Goal: Task Accomplishment & Management: Use online tool/utility

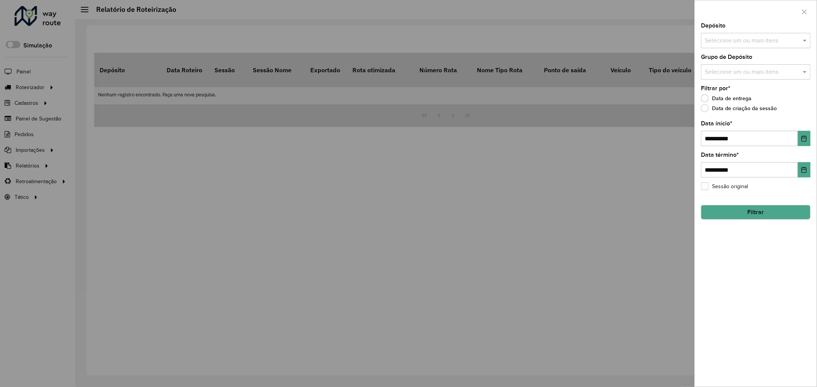
drag, startPoint x: 86, startPoint y: 94, endPoint x: 27, endPoint y: 98, distance: 59.1
click at [85, 94] on div at bounding box center [408, 193] width 817 height 387
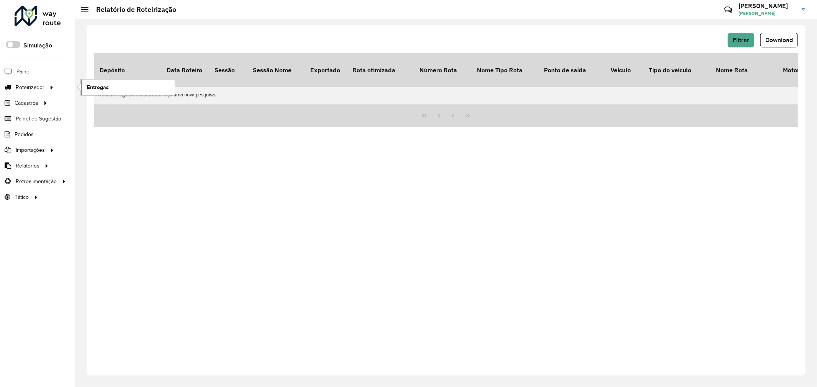
click at [104, 88] on span "Entregas" at bounding box center [98, 87] width 22 height 8
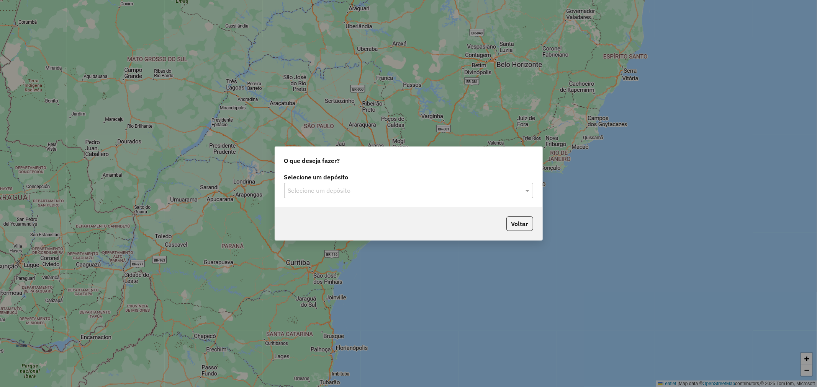
click at [341, 201] on div "Selecione um depósito Selecione um depósito" at bounding box center [408, 190] width 267 height 36
click at [340, 193] on input "text" at bounding box center [401, 190] width 226 height 9
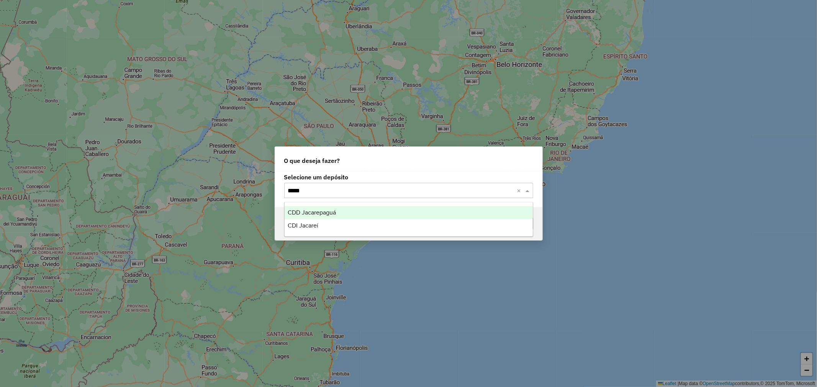
type input "******"
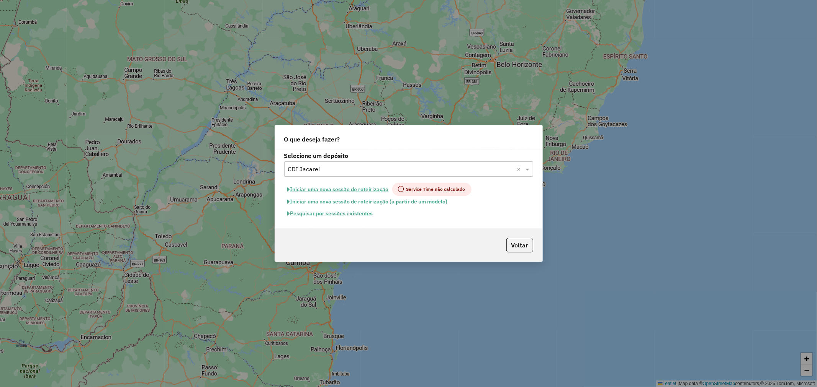
click at [344, 212] on button "Pesquisar por sessões existentes" at bounding box center [330, 214] width 92 height 12
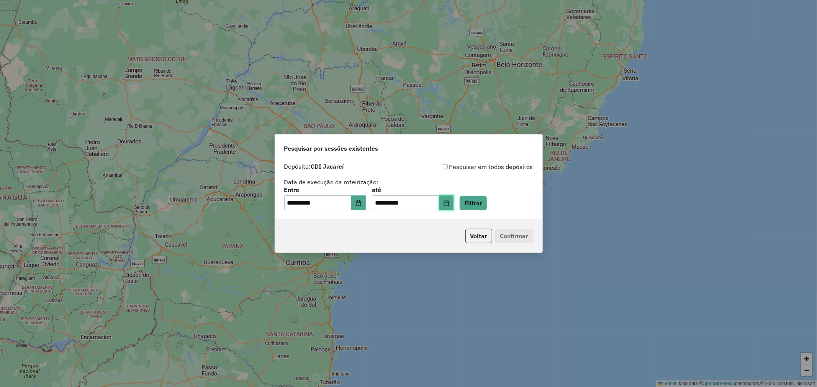
click at [449, 203] on icon "Choose Date" at bounding box center [446, 203] width 6 height 6
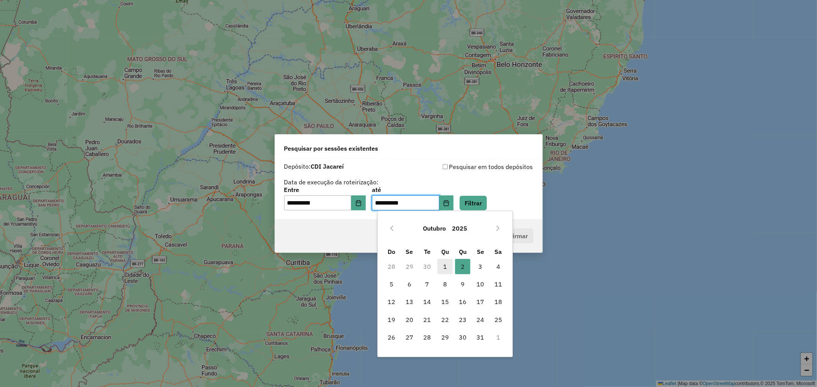
click at [444, 263] on span "1" at bounding box center [444, 266] width 15 height 15
type input "**********"
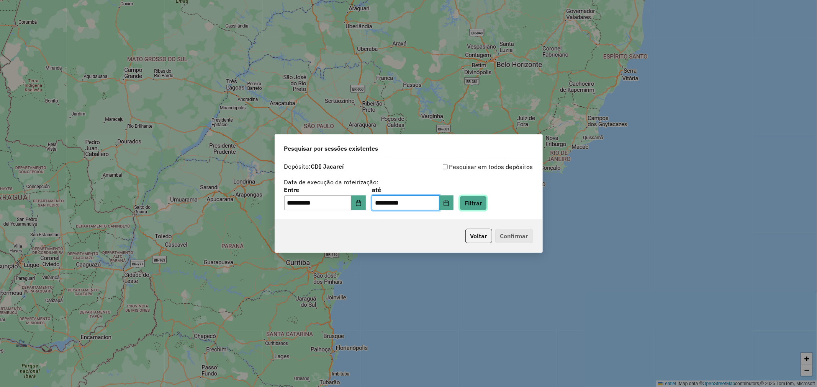
click at [474, 204] on button "Filtrar" at bounding box center [472, 203] width 27 height 15
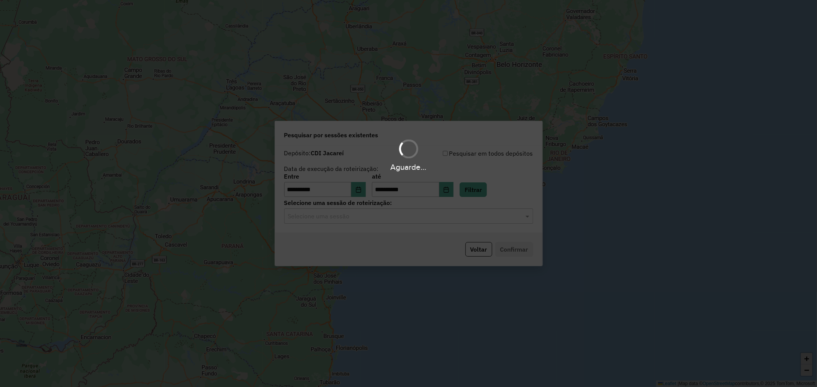
drag, startPoint x: 382, startPoint y: 217, endPoint x: 387, endPoint y: 219, distance: 5.9
click at [383, 217] on div "Aguarde..." at bounding box center [408, 193] width 817 height 387
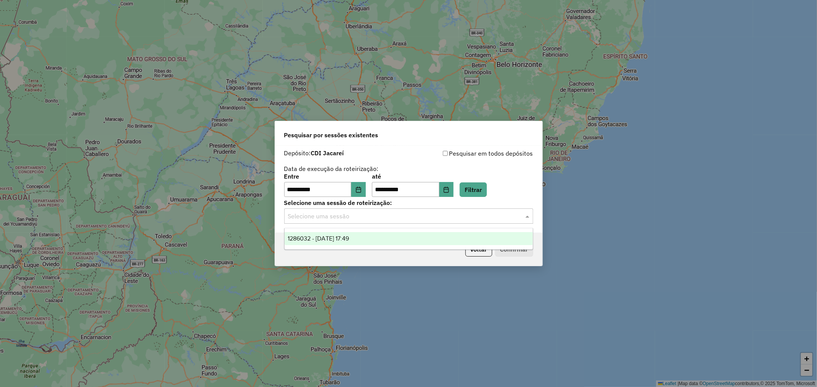
click at [387, 219] on input "text" at bounding box center [401, 216] width 226 height 9
drag, startPoint x: 389, startPoint y: 236, endPoint x: 394, endPoint y: 240, distance: 6.6
click at [391, 238] on div "1286032 - [DATE] 17:49" at bounding box center [408, 238] width 248 height 13
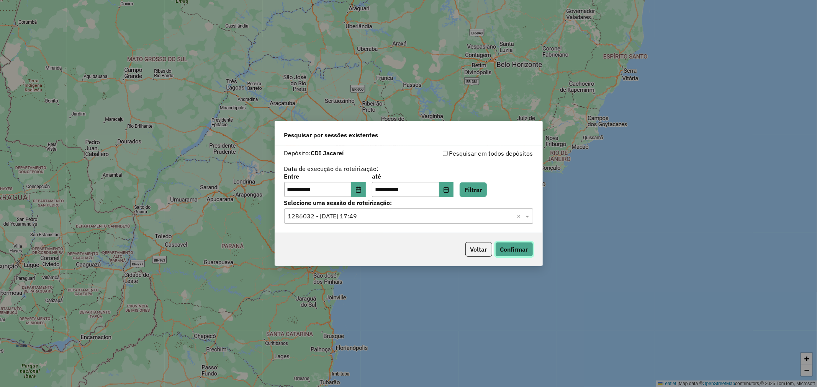
click at [522, 251] on button "Confirmar" at bounding box center [514, 249] width 38 height 15
click at [476, 242] on div "Voltar Confirmar" at bounding box center [408, 249] width 267 height 33
click at [477, 247] on button "Voltar" at bounding box center [478, 249] width 27 height 15
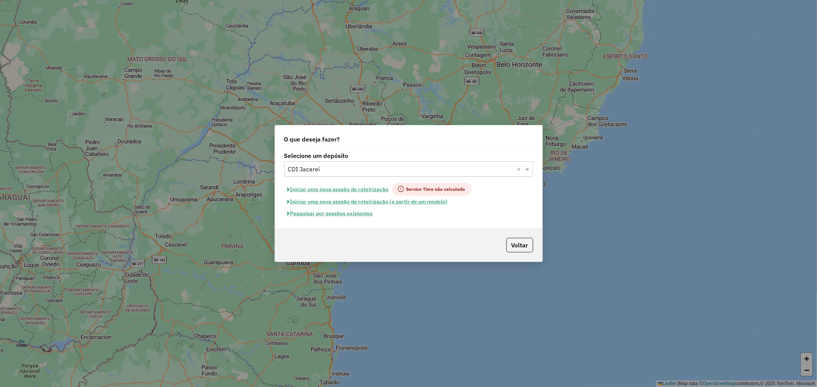
click at [383, 170] on input "text" at bounding box center [401, 169] width 226 height 9
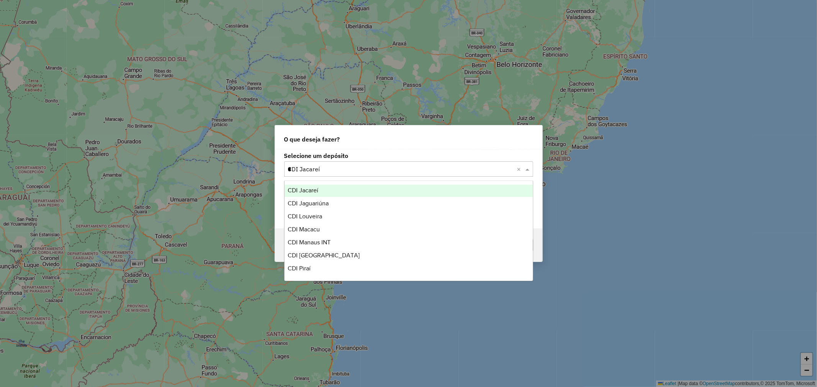
scroll to position [1484, 0]
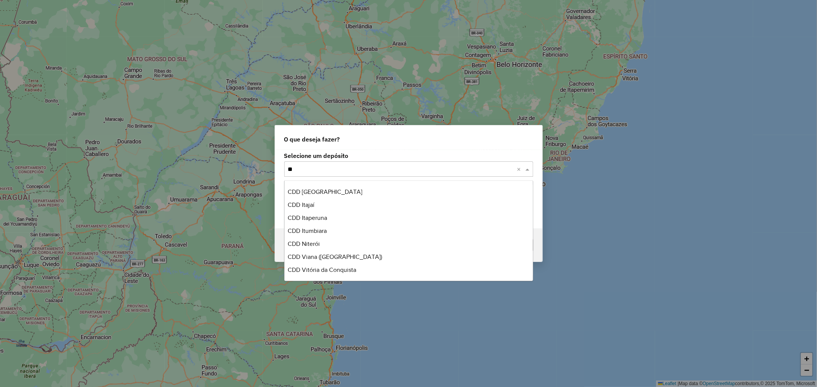
type input "***"
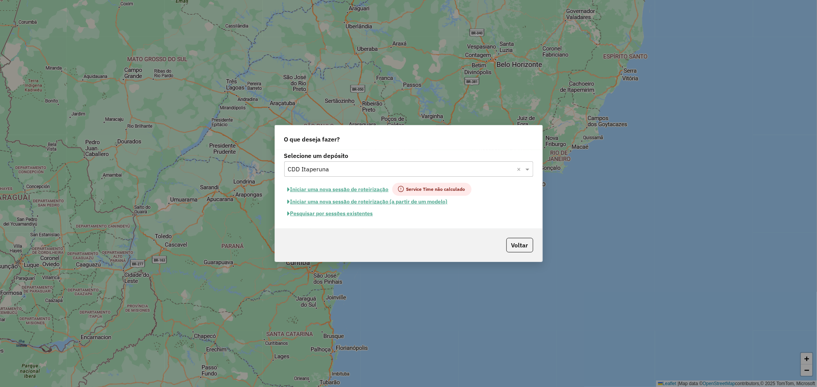
click at [366, 216] on button "Pesquisar por sessões existentes" at bounding box center [330, 214] width 92 height 12
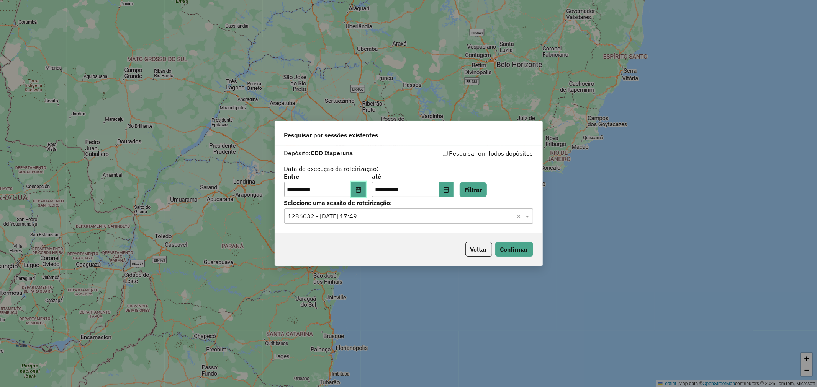
click at [361, 191] on icon "Choose Date" at bounding box center [358, 190] width 6 height 6
click at [487, 188] on button "Filtrar" at bounding box center [472, 190] width 27 height 15
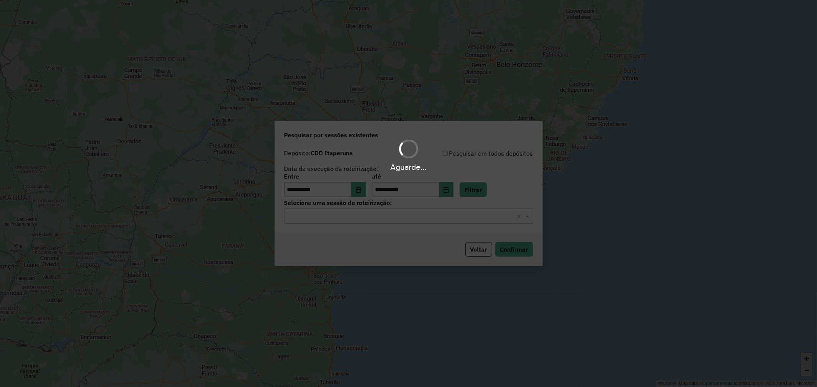
click at [387, 215] on div "Aguarde..." at bounding box center [408, 193] width 817 height 387
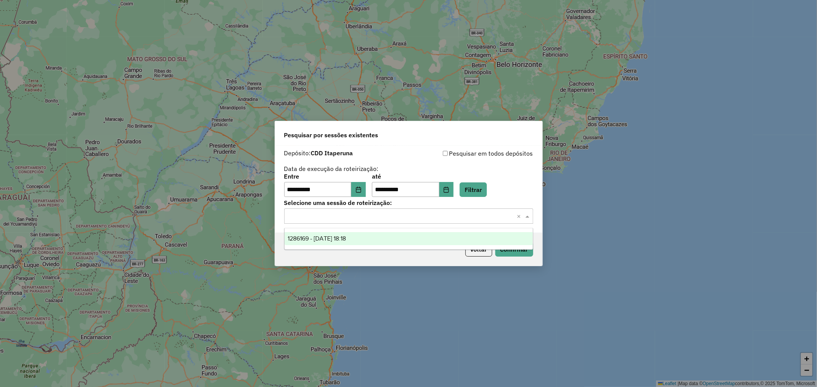
click at [386, 211] on div "Selecione uma sessão × ×" at bounding box center [408, 216] width 249 height 15
click at [361, 192] on icon "Choose Date" at bounding box center [358, 190] width 6 height 6
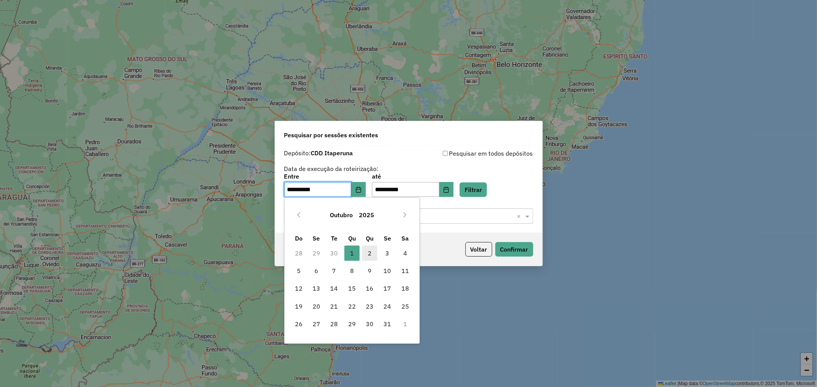
click at [368, 252] on span "2" at bounding box center [369, 253] width 15 height 15
type input "**********"
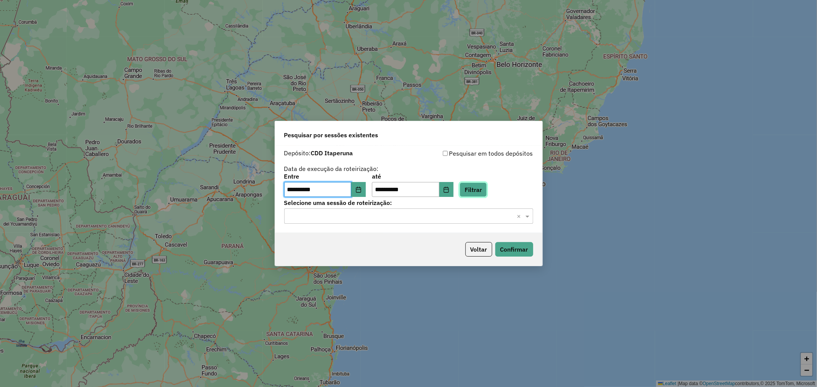
click at [486, 187] on button "Filtrar" at bounding box center [472, 190] width 27 height 15
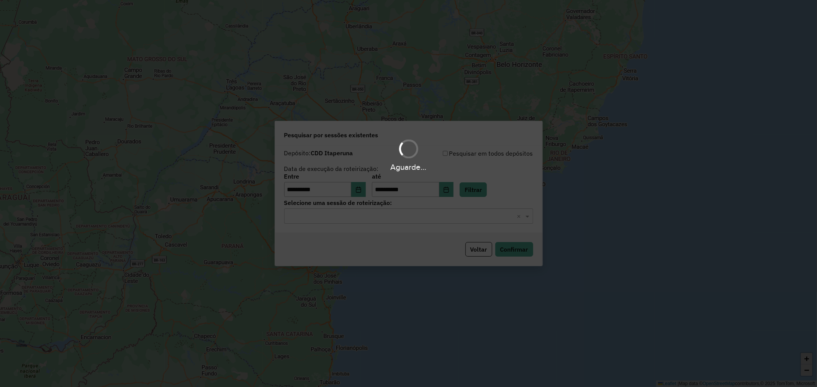
click at [401, 215] on div "Aguarde..." at bounding box center [408, 193] width 817 height 387
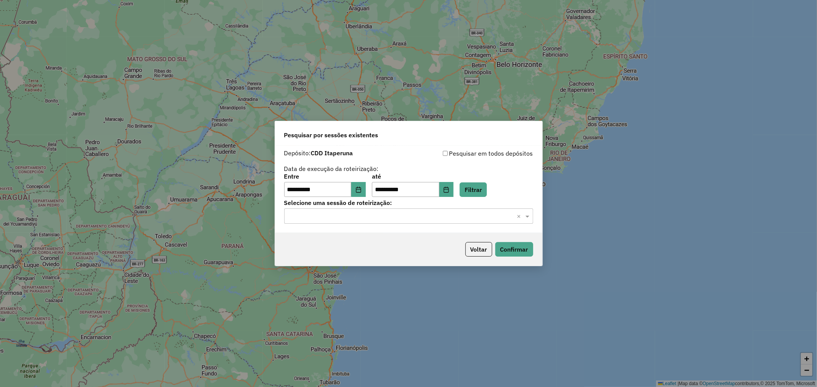
click at [391, 214] on input "text" at bounding box center [401, 216] width 226 height 9
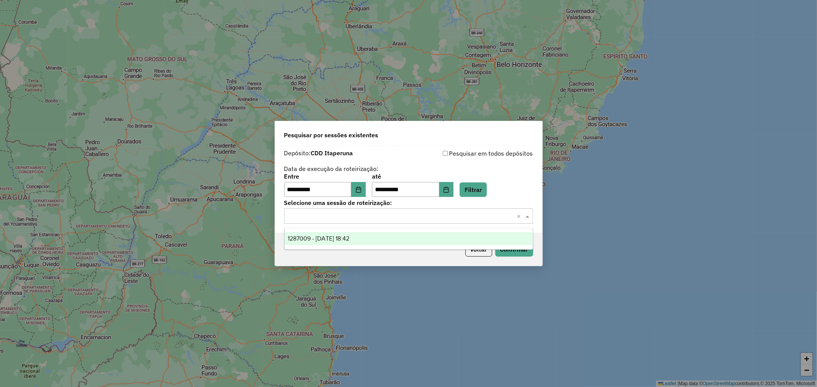
click at [349, 242] on span "1287009 - [DATE] 18:42" at bounding box center [319, 238] width 62 height 7
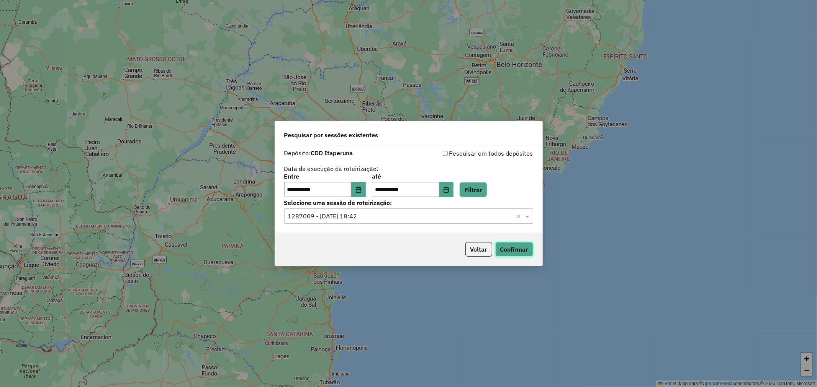
click at [514, 246] on button "Confirmar" at bounding box center [514, 249] width 38 height 15
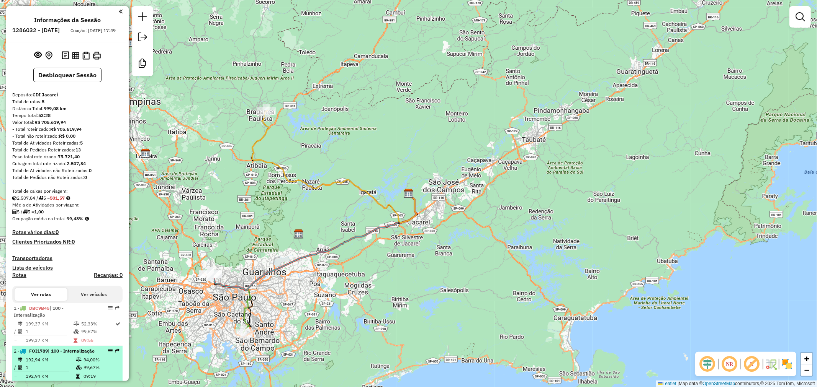
scroll to position [156, 0]
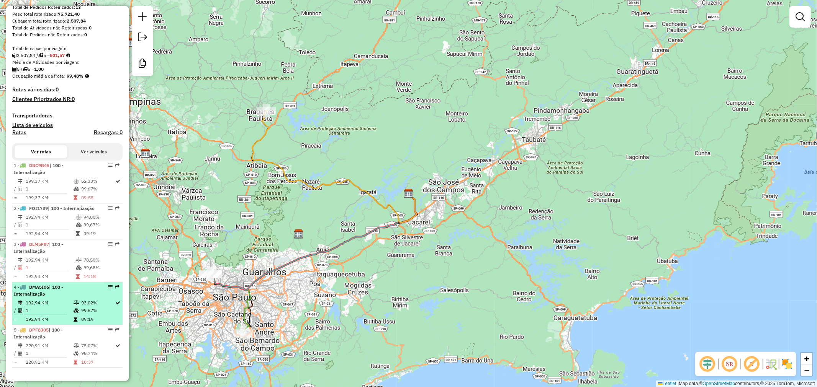
click at [70, 313] on td "1" at bounding box center [49, 311] width 48 height 8
select select "**********"
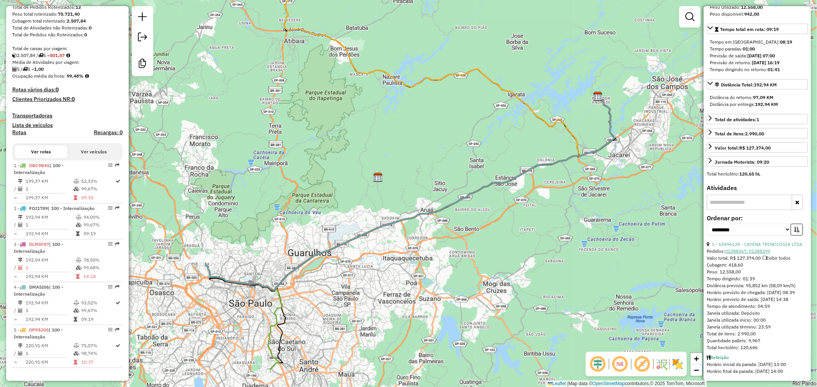
click at [761, 248] on link "01388367, 01388399" at bounding box center [747, 251] width 45 height 6
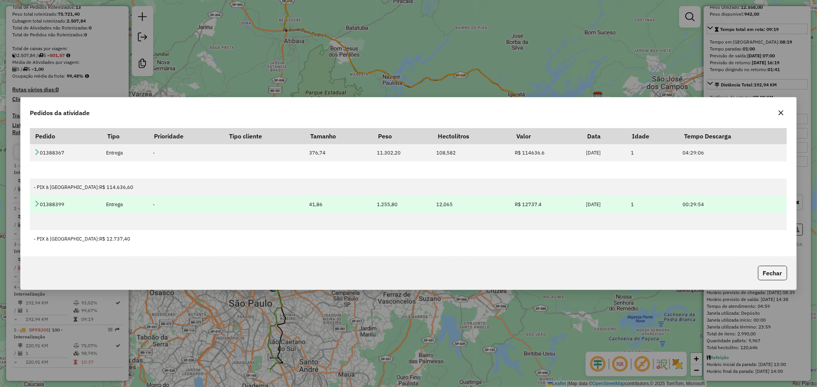
click at [159, 209] on td "-" at bounding box center [186, 204] width 75 height 17
click at [37, 206] on icon at bounding box center [37, 204] width 6 height 6
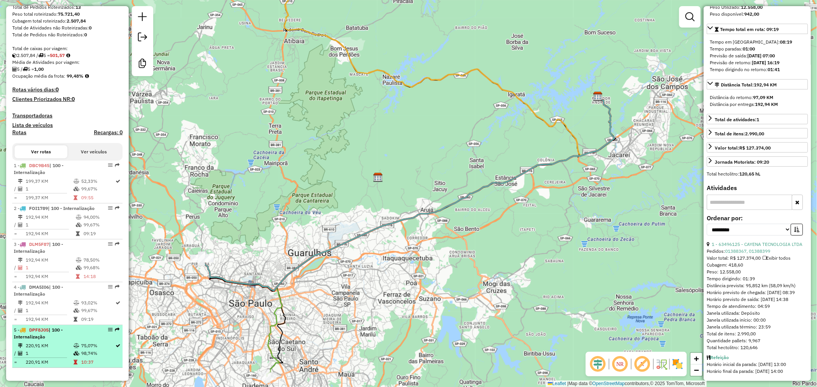
click at [69, 341] on div "5 - DPF8J05 | 100 - Internalização" at bounding box center [54, 334] width 81 height 14
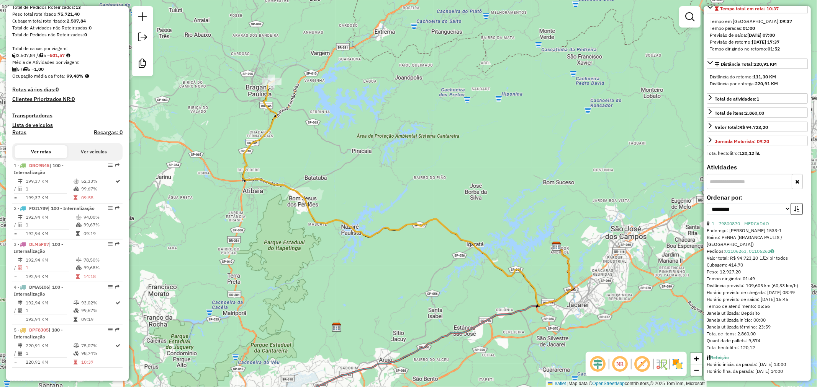
scroll to position [170, 0]
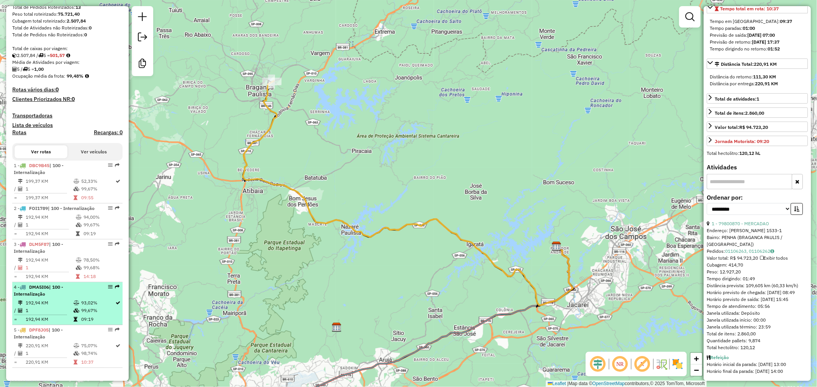
click at [70, 300] on td "192,94 KM" at bounding box center [49, 303] width 48 height 8
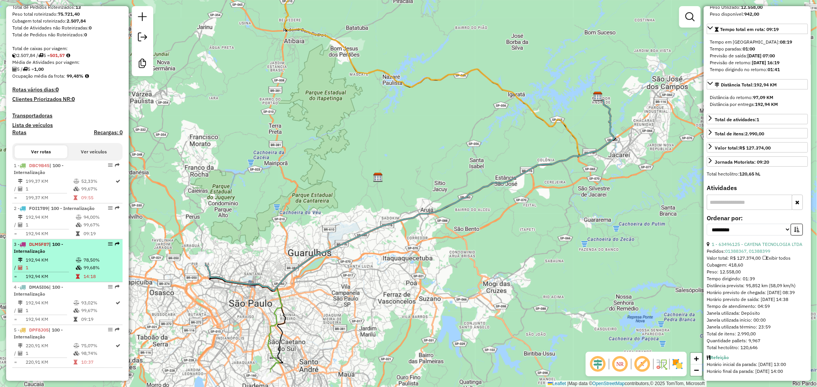
click at [68, 249] on div "3 - DLM5F87 | 100 - Internalização" at bounding box center [54, 248] width 81 height 14
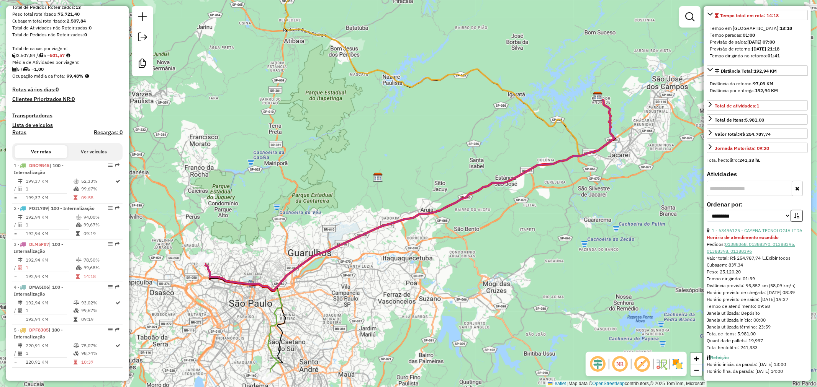
click at [744, 243] on link "01388368, 01388370, 01388395, 01388398, 01388396" at bounding box center [750, 248] width 88 height 13
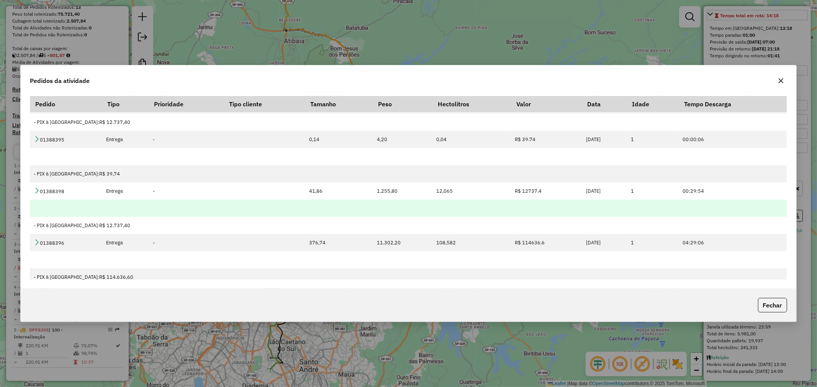
scroll to position [85, 0]
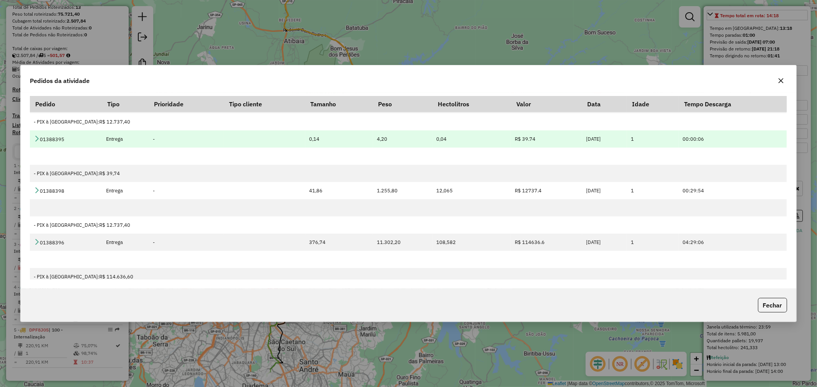
click at [34, 142] on link at bounding box center [37, 139] width 6 height 7
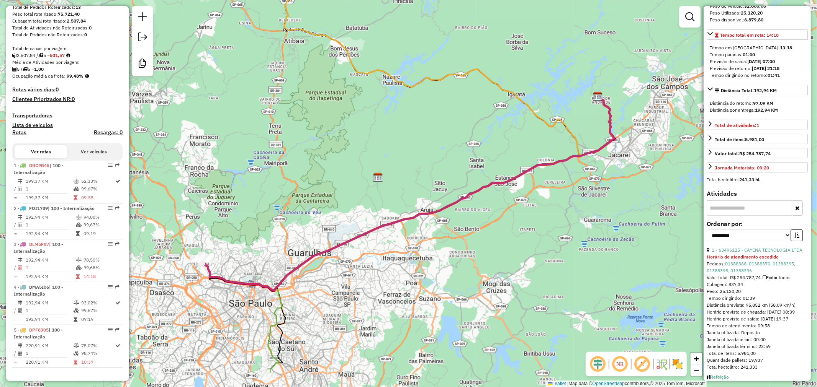
scroll to position [177, 0]
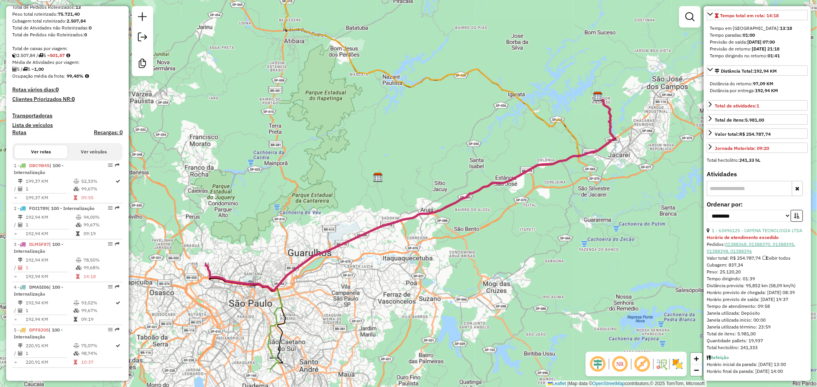
click at [747, 242] on link "01388368, 01388370, 01388395, 01388398, 01388396" at bounding box center [750, 248] width 88 height 13
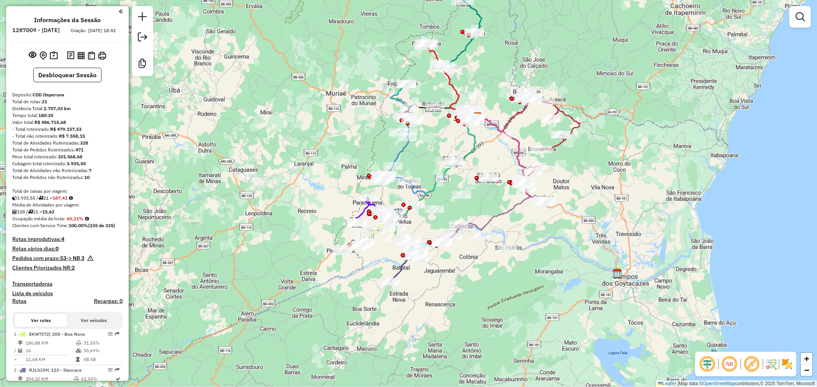
drag, startPoint x: 240, startPoint y: 270, endPoint x: 297, endPoint y: 207, distance: 85.9
click at [299, 203] on div "Janela de atendimento Grade de atendimento Capacidade Transportadoras Veículos …" at bounding box center [408, 193] width 817 height 387
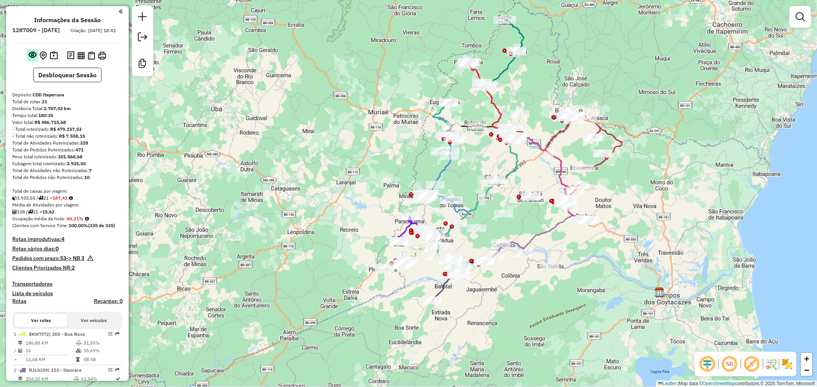
click at [31, 59] on em at bounding box center [33, 55] width 8 height 8
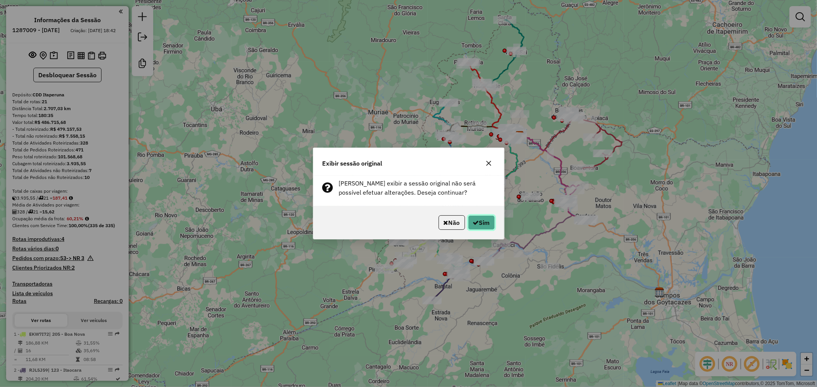
click at [484, 221] on button "Sim" at bounding box center [481, 223] width 27 height 15
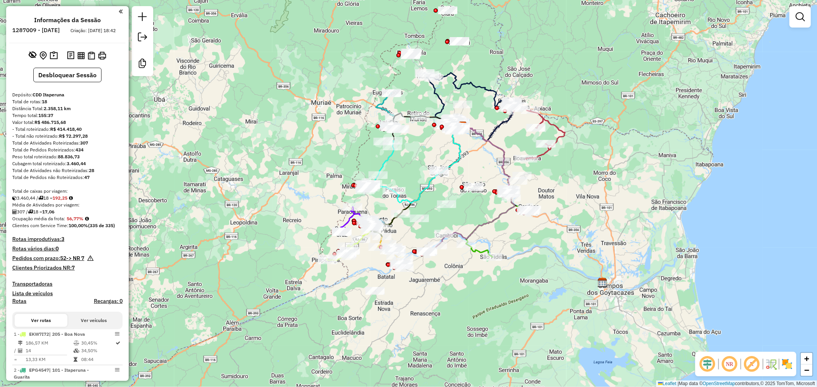
drag, startPoint x: 633, startPoint y: 263, endPoint x: 571, endPoint y: 257, distance: 62.7
click at [572, 256] on div "Janela de atendimento Grade de atendimento Capacidade Transportadoras Veículos …" at bounding box center [408, 193] width 817 height 387
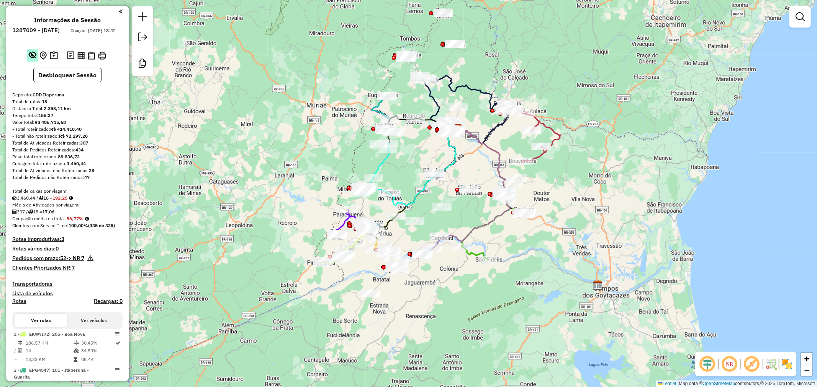
click at [29, 59] on em at bounding box center [33, 55] width 8 height 8
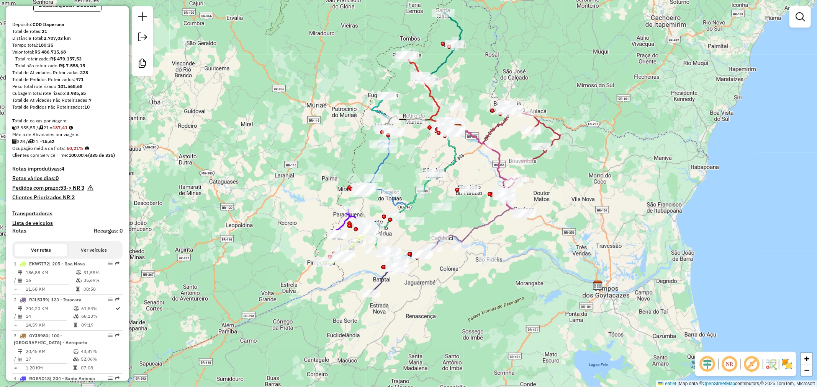
scroll to position [85, 0]
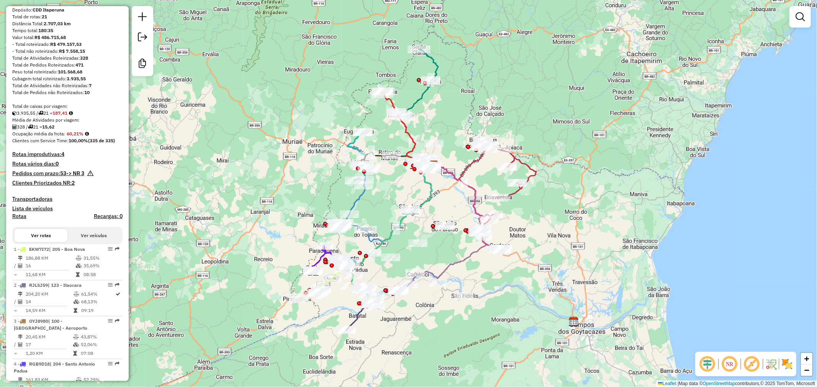
drag, startPoint x: 415, startPoint y: 159, endPoint x: 399, endPoint y: 195, distance: 39.4
click at [399, 195] on div "Janela de atendimento Grade de atendimento Capacidade Transportadoras Veículos …" at bounding box center [408, 193] width 817 height 387
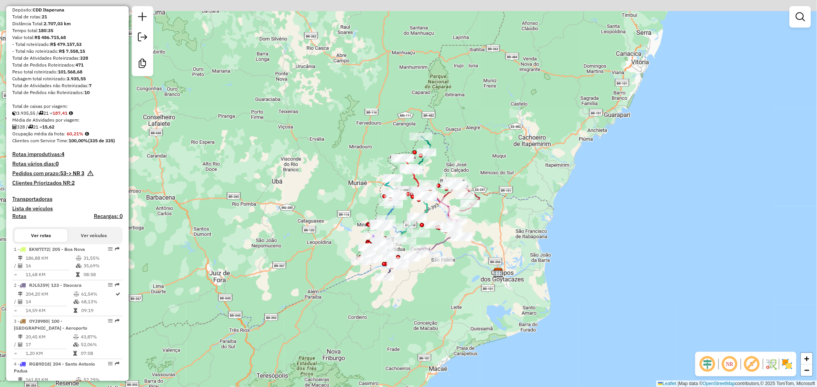
drag, startPoint x: 479, startPoint y: 89, endPoint x: 426, endPoint y: 164, distance: 91.5
click at [428, 163] on div "Janela de atendimento Grade de atendimento Capacidade Transportadoras Veículos …" at bounding box center [408, 193] width 817 height 387
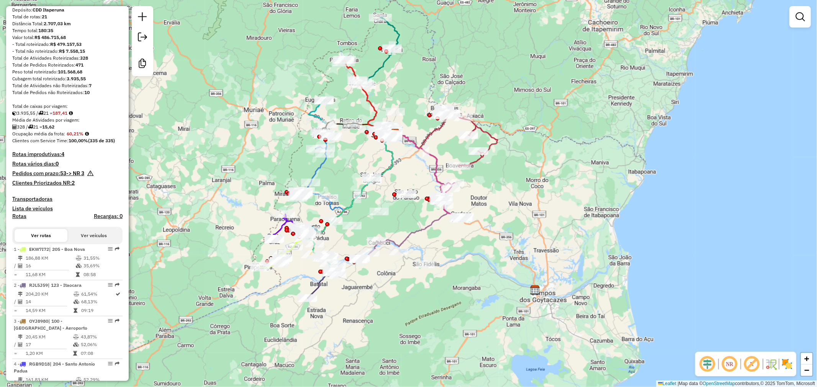
drag, startPoint x: 431, startPoint y: 186, endPoint x: 410, endPoint y: 74, distance: 113.4
click at [410, 74] on div "Janela de atendimento Grade de atendimento Capacidade Transportadoras Veículos …" at bounding box center [408, 193] width 817 height 387
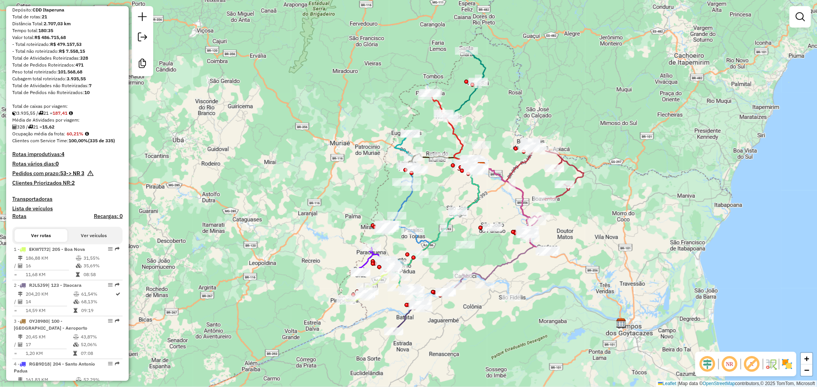
drag, startPoint x: 355, startPoint y: 244, endPoint x: 441, endPoint y: 277, distance: 92.4
click at [441, 277] on div "Janela de atendimento Grade de atendimento Capacidade Transportadoras Veículos …" at bounding box center [408, 193] width 817 height 387
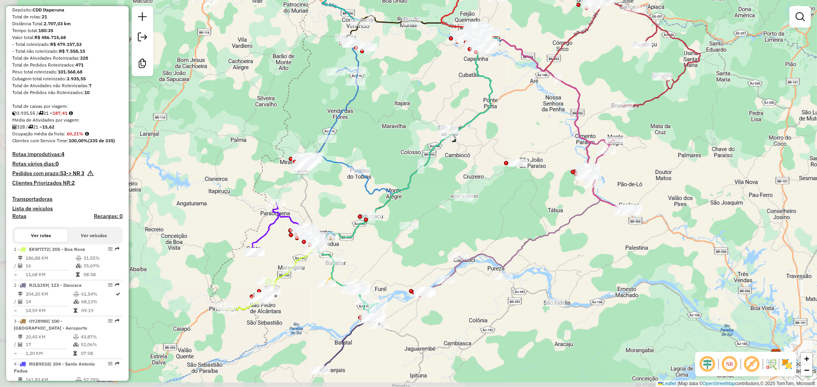
drag, startPoint x: 368, startPoint y: 311, endPoint x: 412, endPoint y: 271, distance: 59.6
click at [412, 271] on div "Janela de atendimento Grade de atendimento Capacidade Transportadoras Veículos …" at bounding box center [408, 193] width 817 height 387
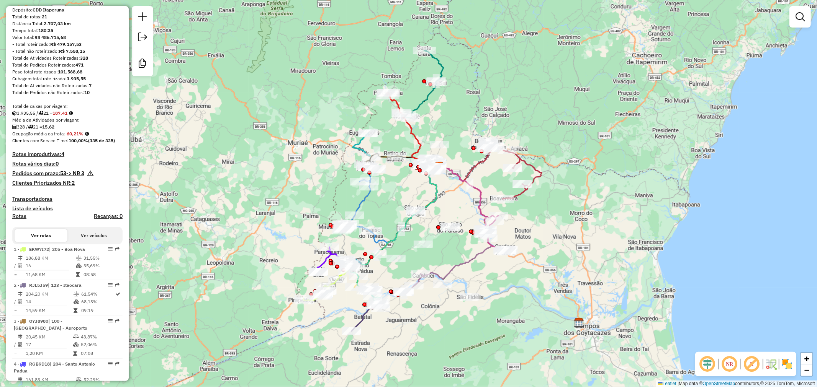
drag, startPoint x: 495, startPoint y: 217, endPoint x: 438, endPoint y: 274, distance: 81.2
click at [438, 274] on div "Janela de atendimento Grade de atendimento Capacidade Transportadoras Veículos …" at bounding box center [408, 193] width 817 height 387
